Goal: Information Seeking & Learning: Learn about a topic

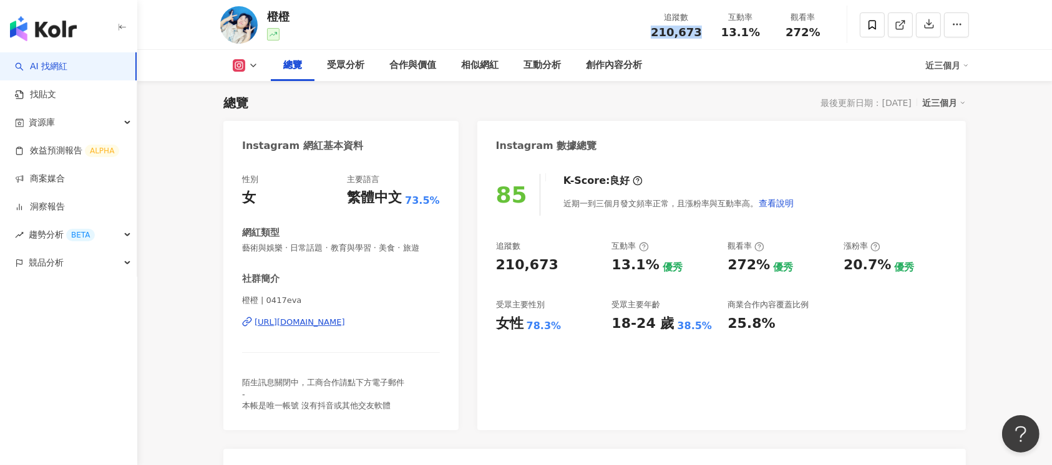
drag, startPoint x: 652, startPoint y: 36, endPoint x: 699, endPoint y: 37, distance: 46.8
click at [699, 37] on div "追蹤數 210,673" at bounding box center [676, 24] width 66 height 27
drag, startPoint x: 724, startPoint y: 37, endPoint x: 759, endPoint y: 37, distance: 34.9
click at [759, 37] on div "13.1%" at bounding box center [740, 32] width 47 height 12
copy span "13.1%"
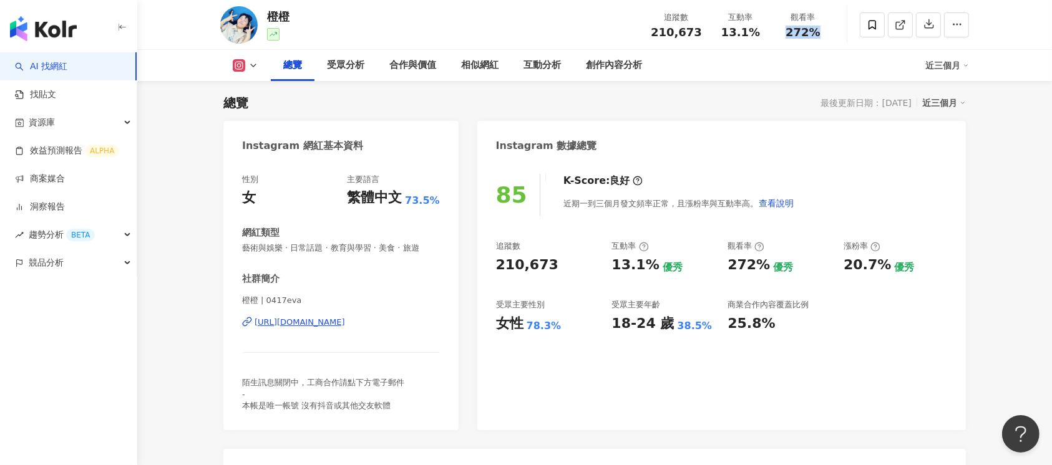
drag, startPoint x: 785, startPoint y: 27, endPoint x: 818, endPoint y: 31, distance: 33.9
click at [818, 31] on div "272%" at bounding box center [802, 32] width 47 height 12
copy span "272%"
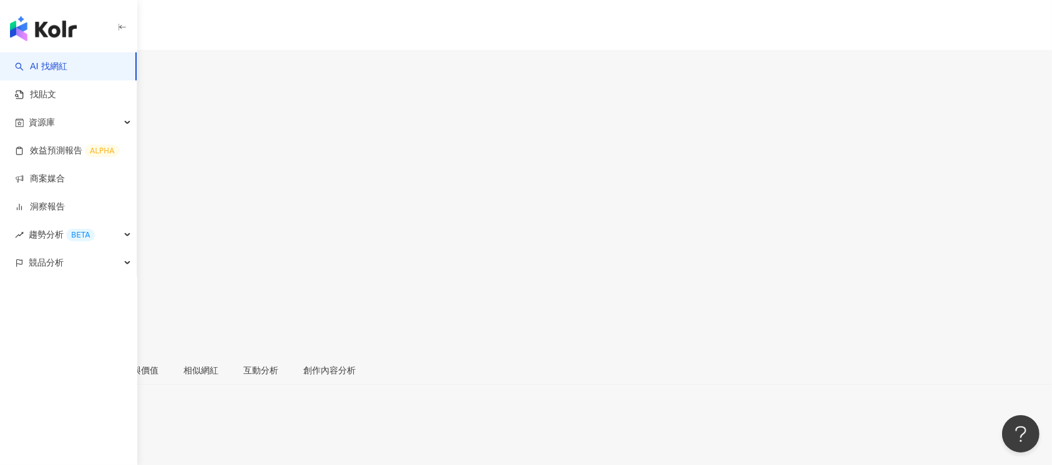
scroll to position [76, 0]
click at [724, 65] on div "追蹤數 201,434 互動率 6.41% 觀看率 171%" at bounding box center [526, 124] width 1052 height 119
click at [619, 36] on div "ILLY 壹加壹ILLY 追蹤數 201,434 互動率 6.41% 觀看率 171%" at bounding box center [526, 141] width 1052 height 275
drag, startPoint x: 642, startPoint y: 33, endPoint x: 696, endPoint y: 33, distance: 54.3
click at [704, 33] on div "ILLY 壹加壹ILLY 追蹤數 201,434 互動率 6.41% 觀看率 171%" at bounding box center [526, 141] width 1052 height 275
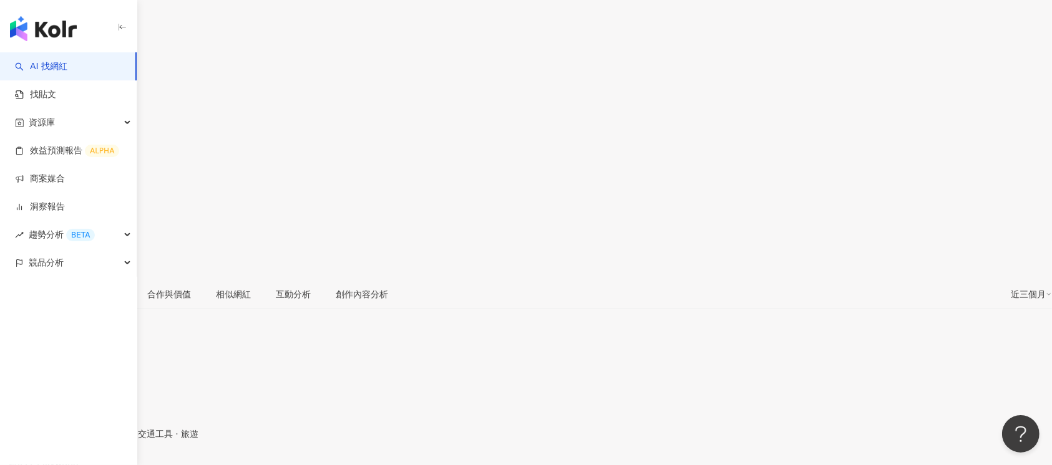
copy span "201,434"
drag, startPoint x: 714, startPoint y: 32, endPoint x: 762, endPoint y: 32, distance: 48.0
click at [762, 105] on div "互動率 6.41%" at bounding box center [526, 125] width 1052 height 40
copy span "6.41%"
drag, startPoint x: 783, startPoint y: 32, endPoint x: 813, endPoint y: 34, distance: 30.6
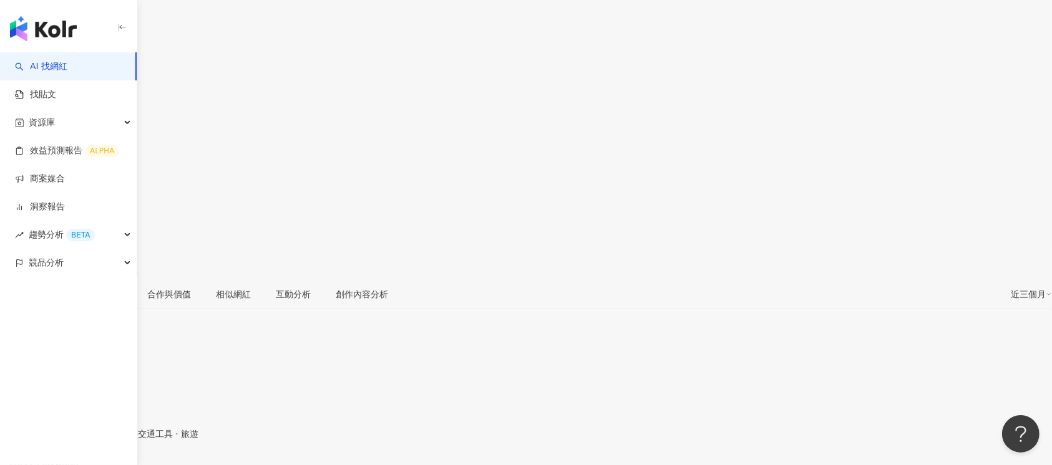
click at [813, 161] on div "171%" at bounding box center [526, 173] width 1052 height 24
copy span "171%"
drag, startPoint x: 652, startPoint y: 32, endPoint x: 702, endPoint y: 36, distance: 49.5
click at [702, 65] on div "追蹤數 100,008" at bounding box center [526, 85] width 1052 height 40
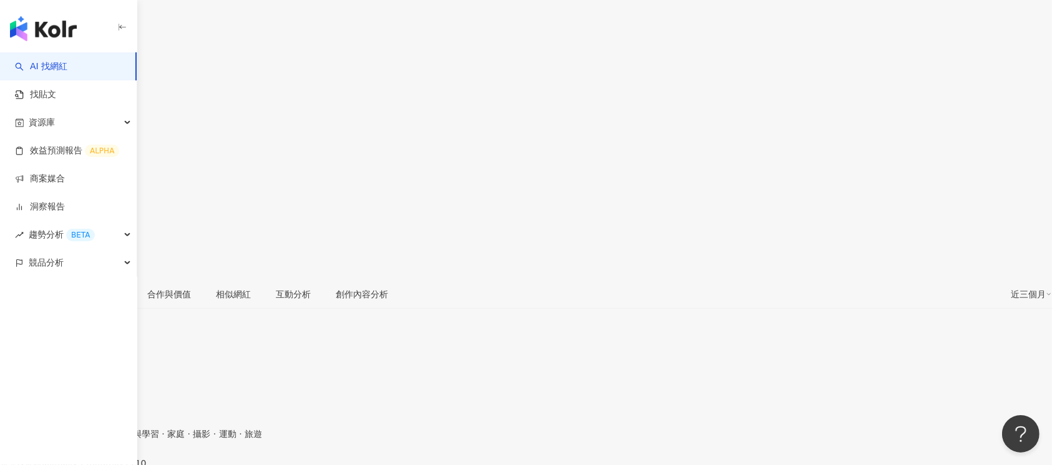
drag, startPoint x: 724, startPoint y: 32, endPoint x: 757, endPoint y: 32, distance: 33.1
click at [47, 121] on span "2.02%" at bounding box center [23, 133] width 47 height 24
copy span "2.02%"
drag, startPoint x: 785, startPoint y: 34, endPoint x: 818, endPoint y: 33, distance: 33.1
click at [47, 161] on span "48.4%" at bounding box center [23, 173] width 47 height 24
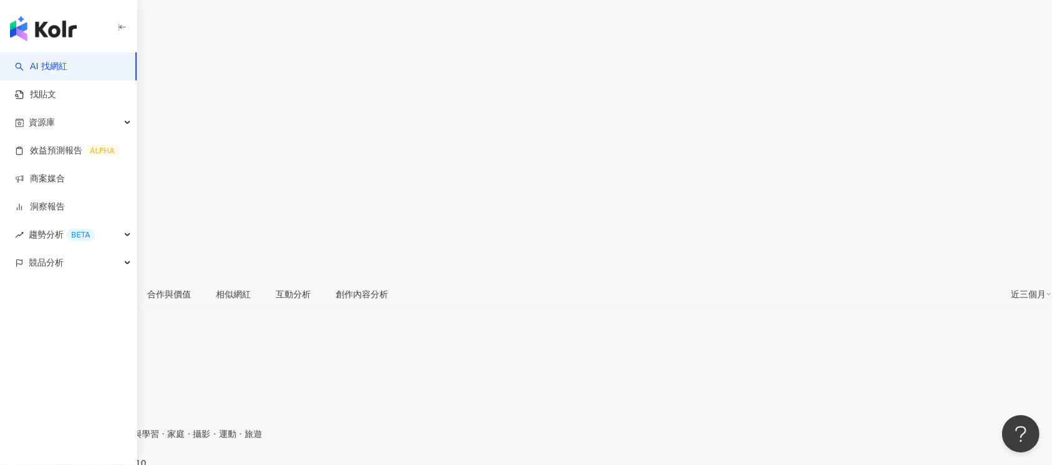
copy span "48.4%"
